Goal: Task Accomplishment & Management: Use online tool/utility

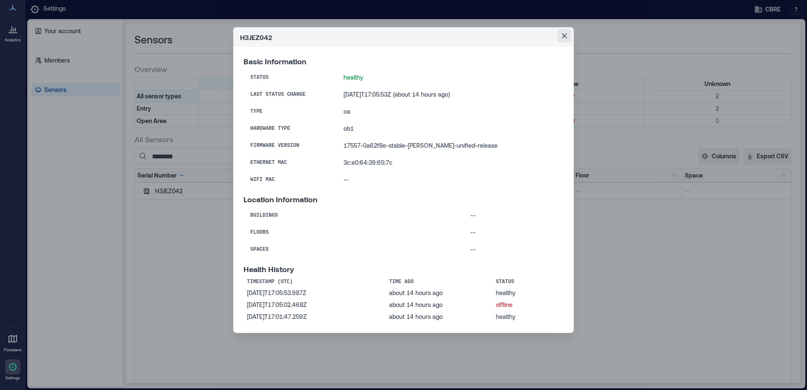
click at [568, 36] on button "Close" at bounding box center [565, 36] width 14 height 14
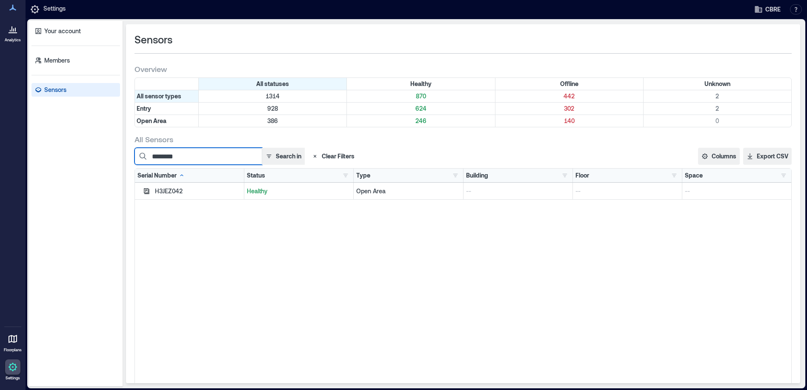
click at [211, 158] on input "********" at bounding box center [199, 156] width 128 height 17
drag, startPoint x: 194, startPoint y: 157, endPoint x: 112, endPoint y: 162, distance: 82.7
click at [112, 162] on div "Your account Members Sensors Sensors Overview All statuses Healthy Offline Unkn…" at bounding box center [416, 204] width 775 height 366
paste input
click at [149, 192] on icon "button" at bounding box center [147, 191] width 6 height 6
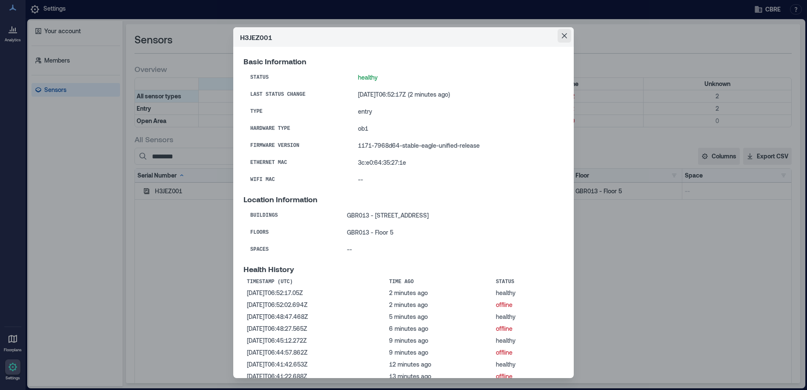
click at [559, 33] on button "Close" at bounding box center [565, 36] width 14 height 14
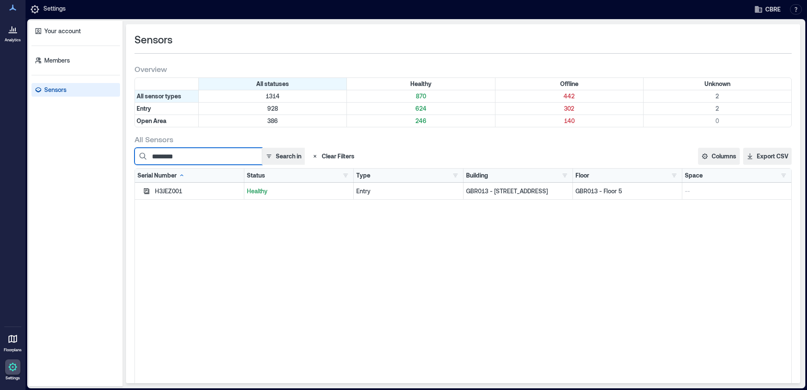
click at [201, 149] on input "********" at bounding box center [199, 156] width 128 height 17
drag, startPoint x: 196, startPoint y: 156, endPoint x: 152, endPoint y: 160, distance: 44.4
click at [152, 160] on input "********" at bounding box center [199, 156] width 128 height 17
click at [146, 192] on icon "button" at bounding box center [146, 191] width 7 height 7
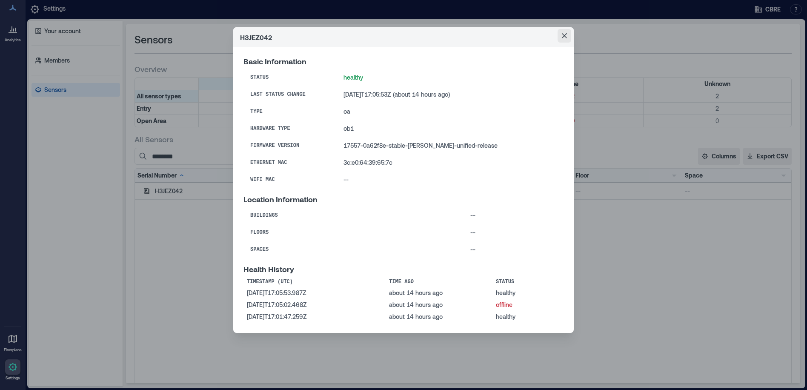
click at [563, 36] on icon "Close" at bounding box center [564, 35] width 5 height 5
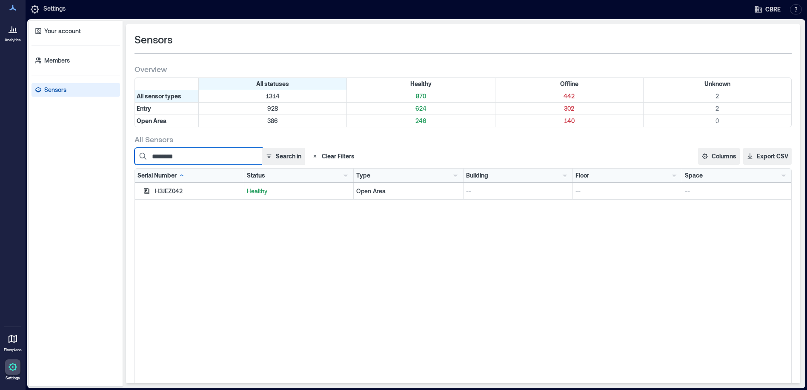
drag, startPoint x: 195, startPoint y: 157, endPoint x: 94, endPoint y: 172, distance: 101.6
click at [94, 172] on div "Your account Members Sensors Sensors Overview All statuses Healthy Offline Unkn…" at bounding box center [416, 204] width 775 height 366
paste input
click at [146, 189] on icon "button" at bounding box center [147, 191] width 6 height 6
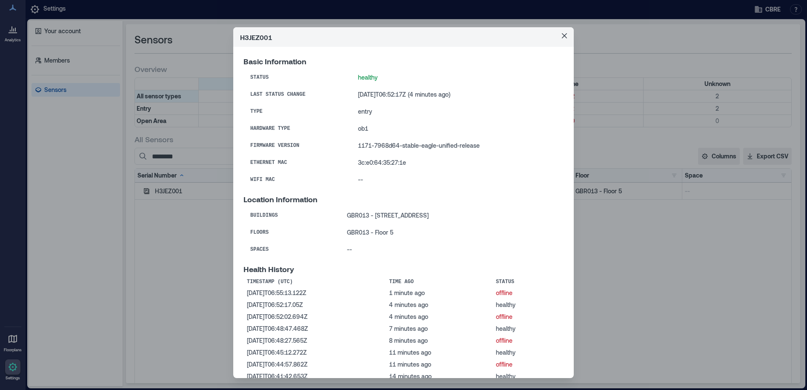
drag, startPoint x: 522, startPoint y: 38, endPoint x: 574, endPoint y: 39, distance: 51.5
click at [522, 38] on header "H3JEZ001" at bounding box center [403, 37] width 341 height 20
click at [562, 35] on icon "Close" at bounding box center [564, 35] width 5 height 5
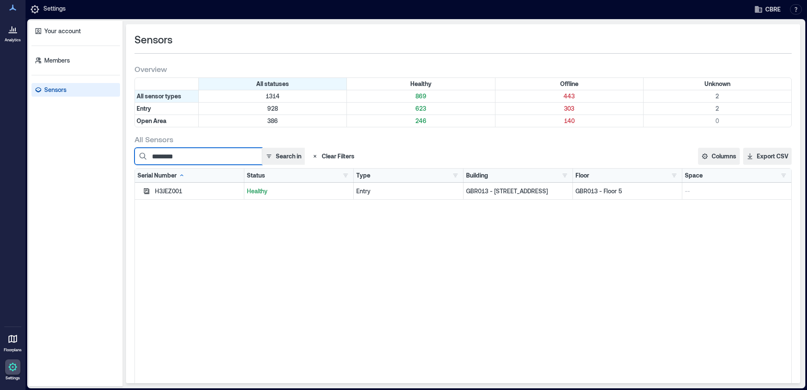
click at [197, 155] on input "********" at bounding box center [199, 156] width 128 height 17
drag, startPoint x: 198, startPoint y: 155, endPoint x: 102, endPoint y: 159, distance: 95.9
click at [102, 159] on div "Your account Members Sensors Sensors Overview All statuses Healthy Offline Unkn…" at bounding box center [416, 204] width 775 height 366
paste input
click at [146, 192] on icon "button" at bounding box center [146, 191] width 7 height 7
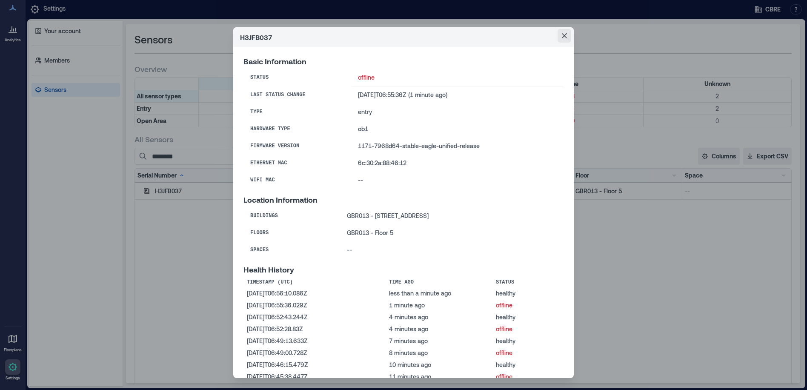
click at [564, 32] on button "Close" at bounding box center [565, 36] width 14 height 14
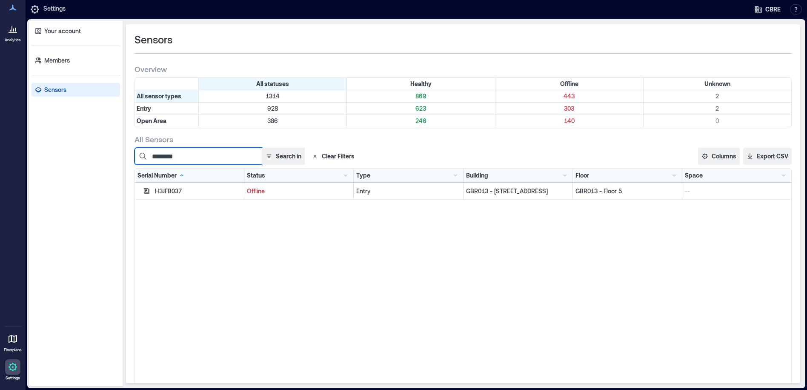
drag, startPoint x: 195, startPoint y: 156, endPoint x: 186, endPoint y: 159, distance: 8.6
click at [195, 156] on input "********" at bounding box center [199, 156] width 128 height 17
drag, startPoint x: 188, startPoint y: 157, endPoint x: 133, endPoint y: 166, distance: 55.7
click at [133, 166] on div "Sensors Overview All statuses Healthy Offline Unknown All sensor types 1314 869…" at bounding box center [463, 203] width 674 height 359
paste input
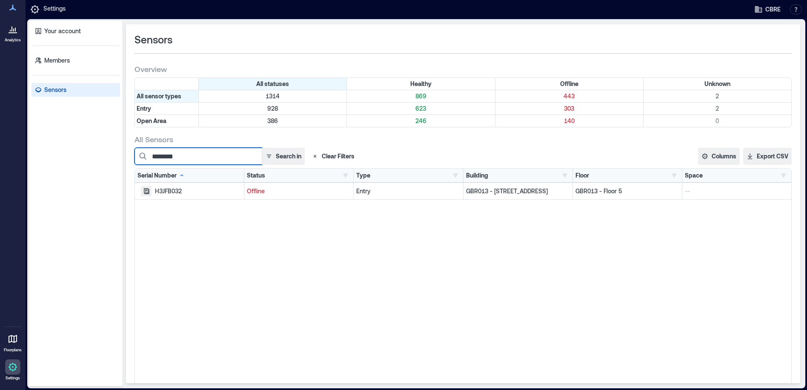
type input "********"
click at [149, 191] on icon "button" at bounding box center [147, 191] width 6 height 6
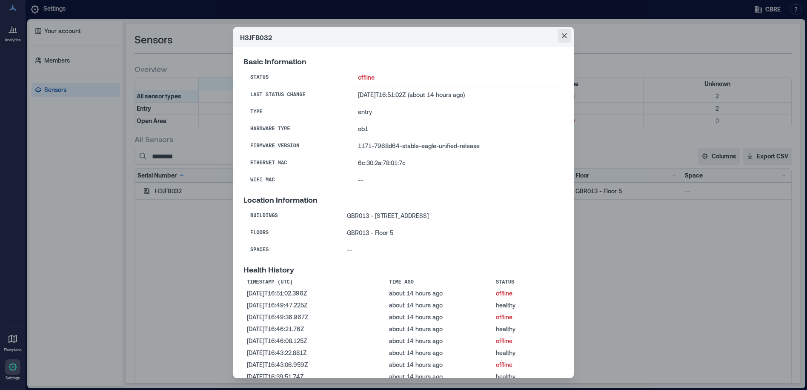
click at [562, 34] on icon "Close" at bounding box center [564, 35] width 5 height 5
